Goal: Task Accomplishment & Management: Complete application form

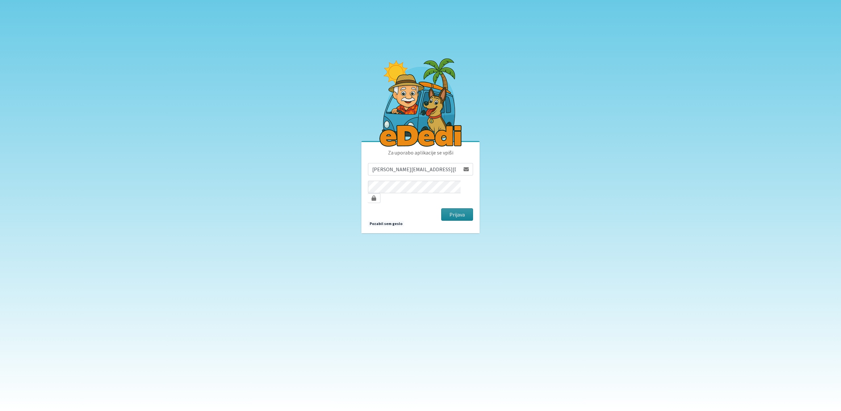
click at [460, 208] on button "Prijava" at bounding box center [457, 214] width 32 height 12
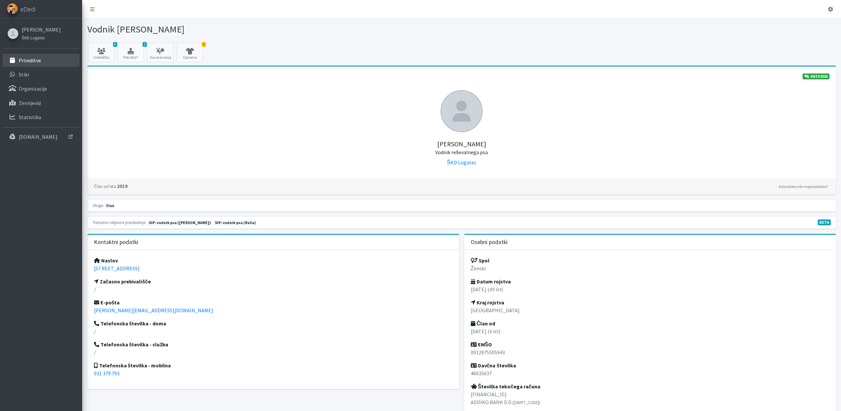
click at [34, 58] on p "Prireditve" at bounding box center [30, 60] width 22 height 7
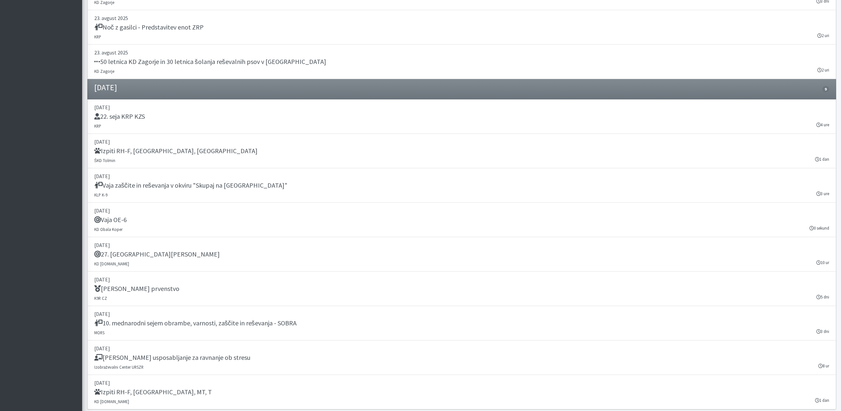
scroll to position [939, 0]
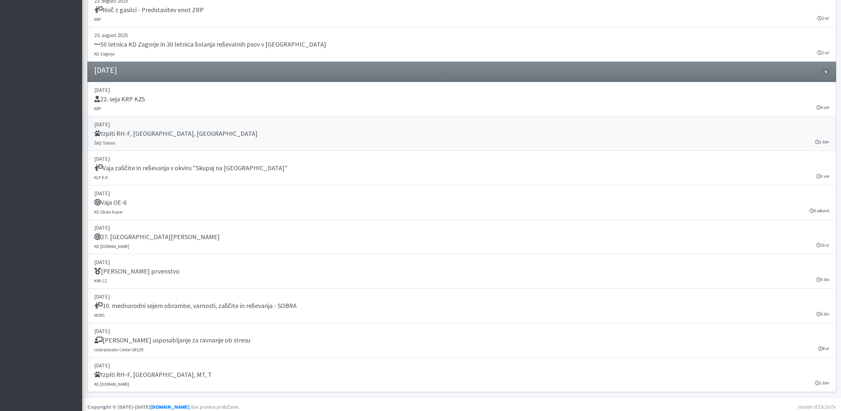
click at [130, 130] on h5 "Izpiti RH-F, FL, MT" at bounding box center [175, 134] width 163 height 8
